Goal: Task Accomplishment & Management: Manage account settings

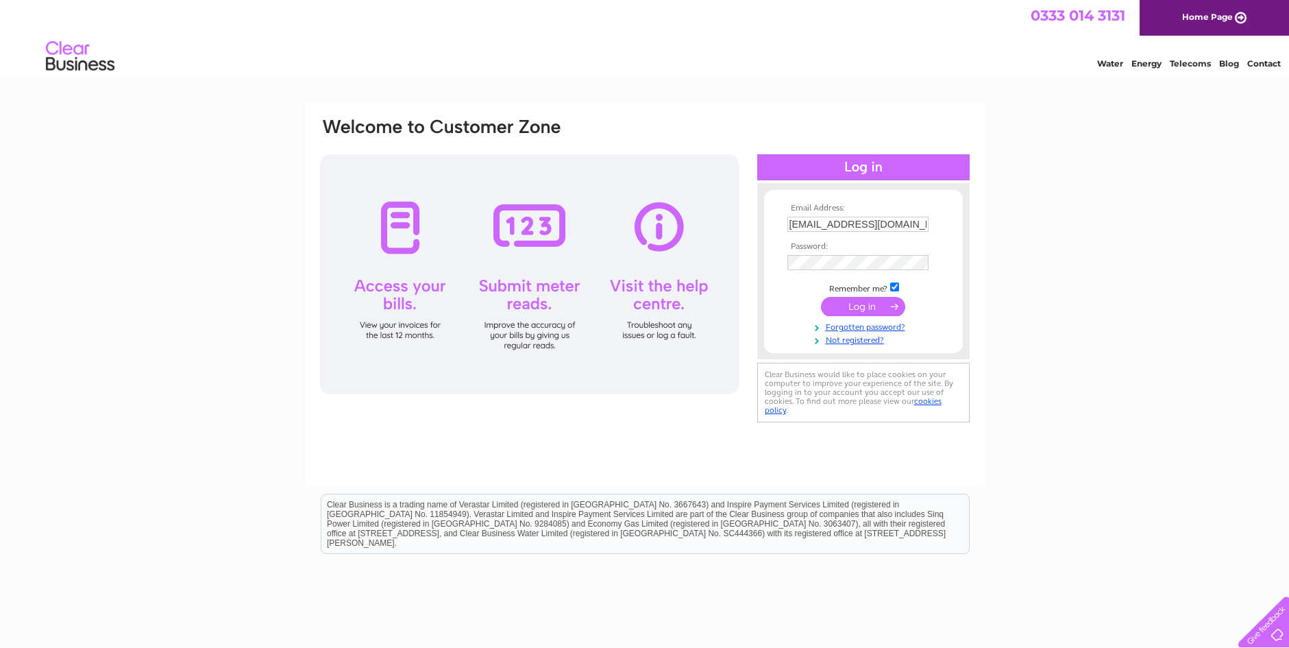
click at [834, 305] on input "submit" at bounding box center [863, 306] width 84 height 19
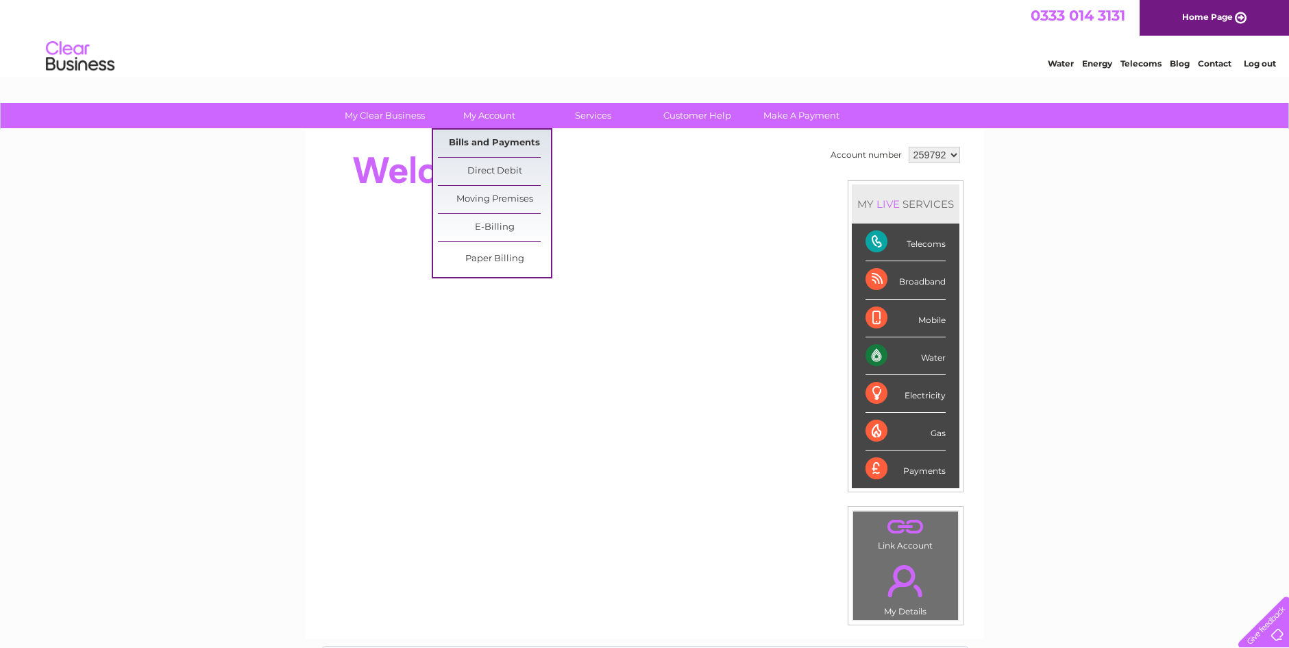
click at [489, 144] on link "Bills and Payments" at bounding box center [494, 143] width 113 height 27
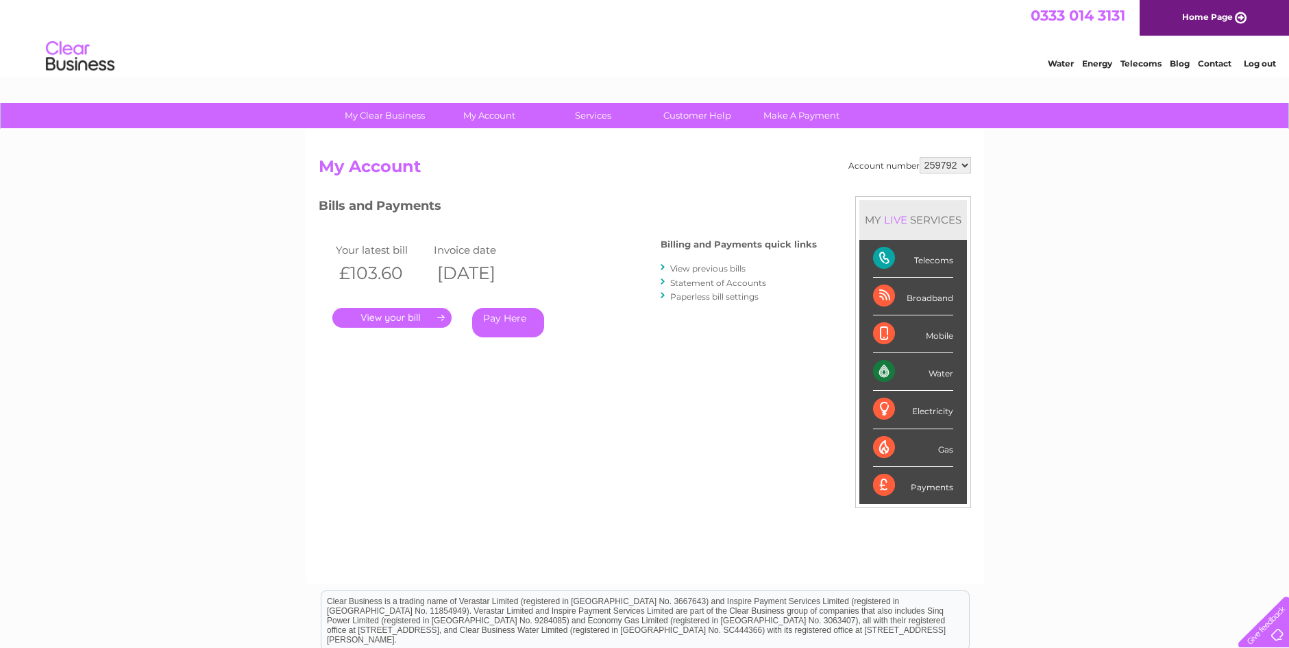
click at [374, 315] on link "." at bounding box center [391, 318] width 119 height 20
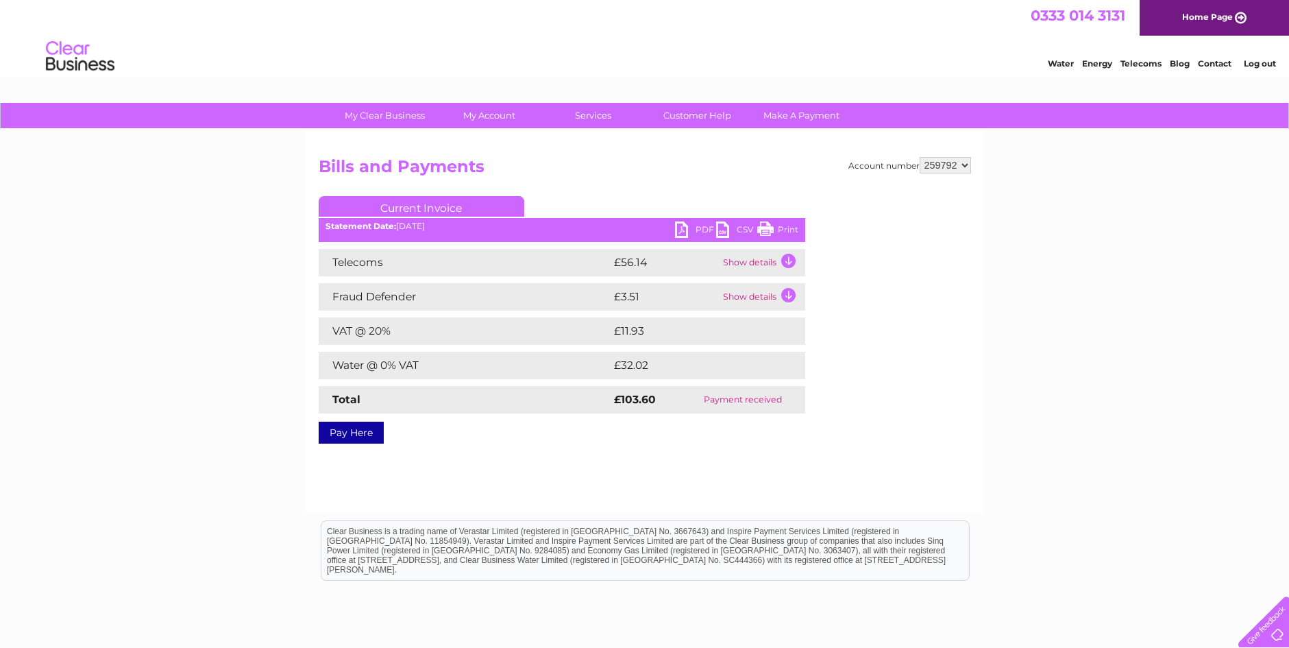
drag, startPoint x: 787, startPoint y: 230, endPoint x: 996, endPoint y: 34, distance: 287.0
click at [787, 230] on link "Print" at bounding box center [777, 231] width 41 height 20
click at [1259, 64] on link "Log out" at bounding box center [1260, 63] width 32 height 10
